Goal: Task Accomplishment & Management: Manage account settings

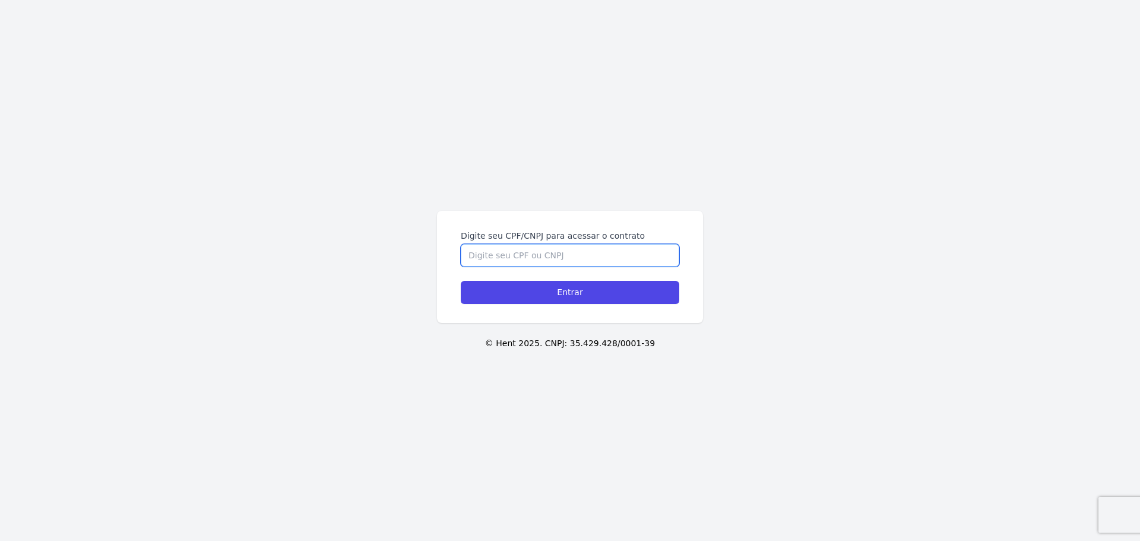
click at [539, 258] on input "Digite seu CPF/CNPJ para acessar o contrato" at bounding box center [570, 255] width 219 height 23
type input "07602253469"
click at [461, 281] on input "Entrar" at bounding box center [570, 292] width 219 height 23
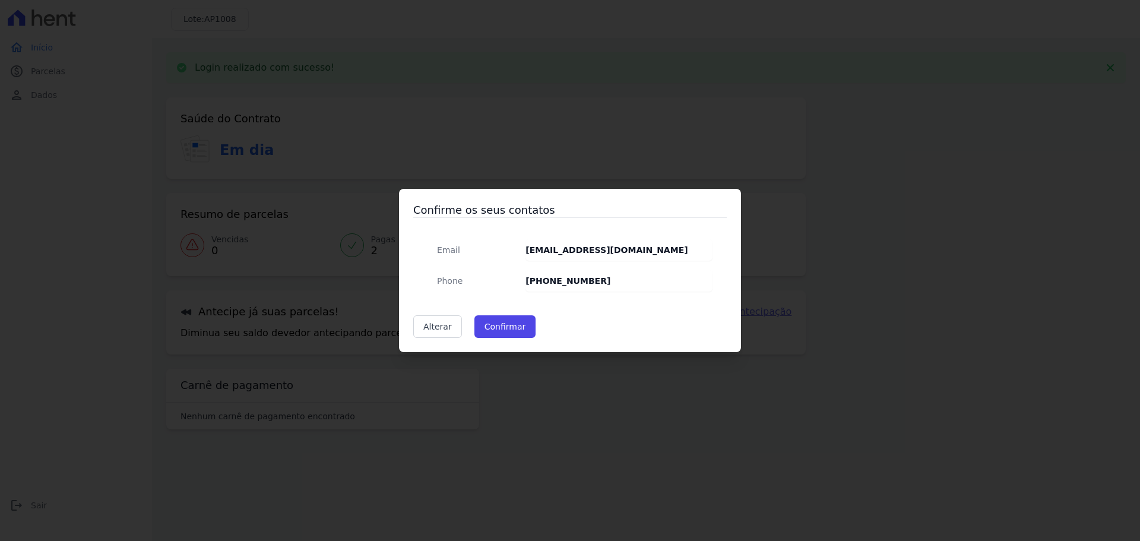
click at [590, 280] on strong "[PHONE_NUMBER]" at bounding box center [568, 281] width 85 height 10
drag, startPoint x: 584, startPoint y: 276, endPoint x: 550, endPoint y: 293, distance: 38.0
click at [583, 276] on strong "[PHONE_NUMBER]" at bounding box center [568, 281] width 85 height 10
click at [422, 330] on link "Alterar" at bounding box center [437, 326] width 49 height 23
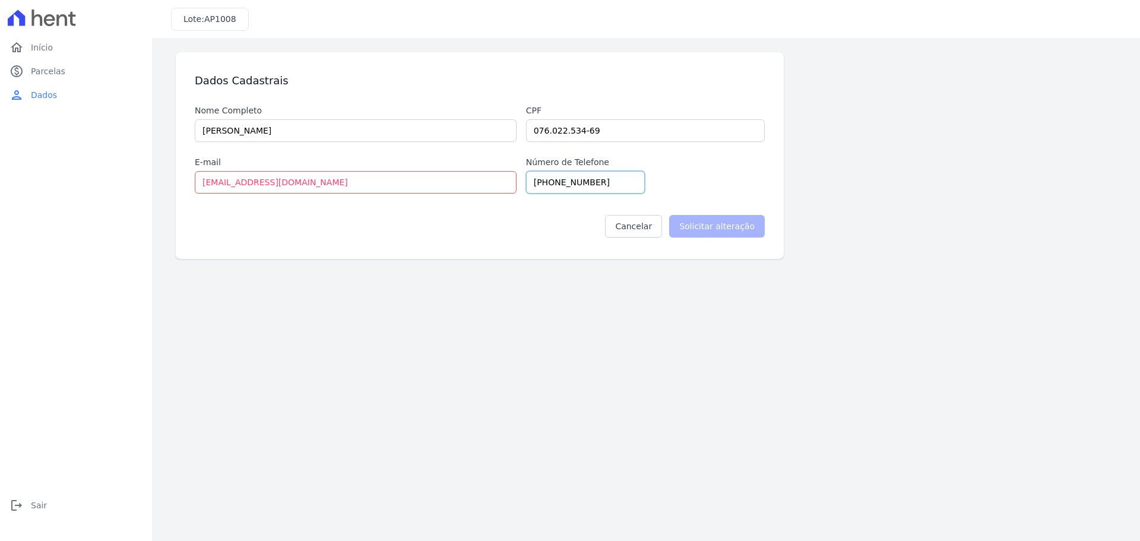
click at [599, 183] on input "(11) 99561-0880" at bounding box center [585, 182] width 119 height 23
type input "(11) 982803001"
click at [728, 229] on input "Solicitar alteração" at bounding box center [717, 226] width 96 height 23
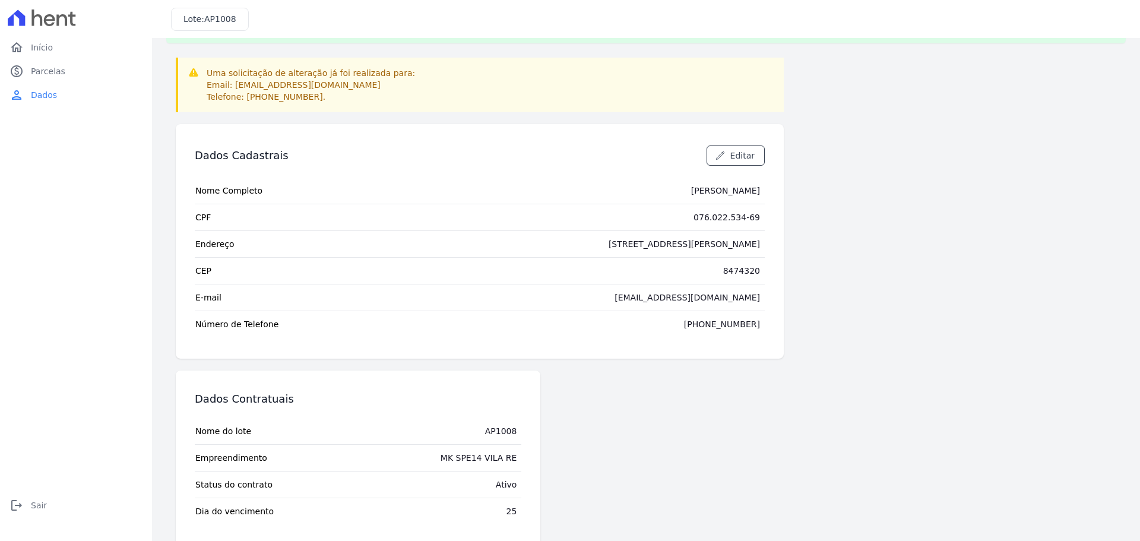
scroll to position [59, 0]
